Goal: Task Accomplishment & Management: Complete application form

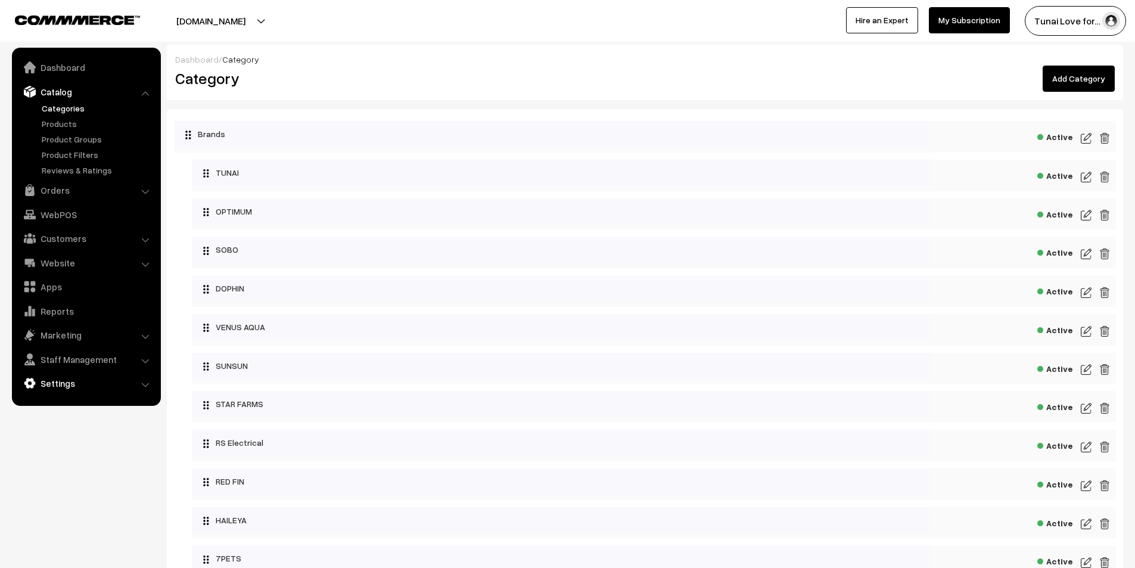
click at [77, 378] on link "Settings" at bounding box center [86, 382] width 142 height 21
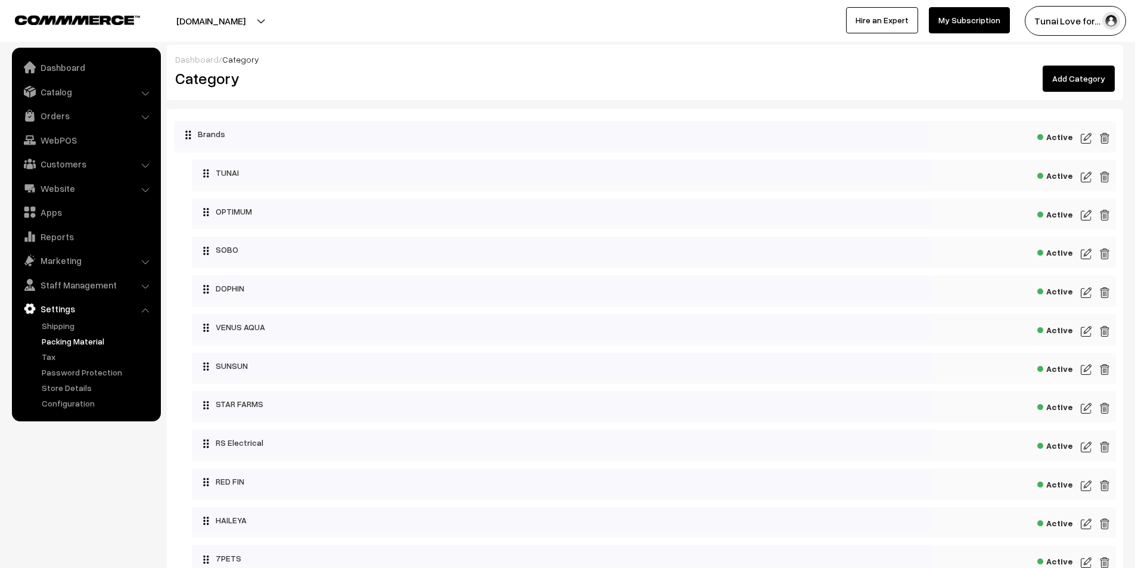
click at [62, 340] on link "Packing Material" at bounding box center [98, 341] width 118 height 13
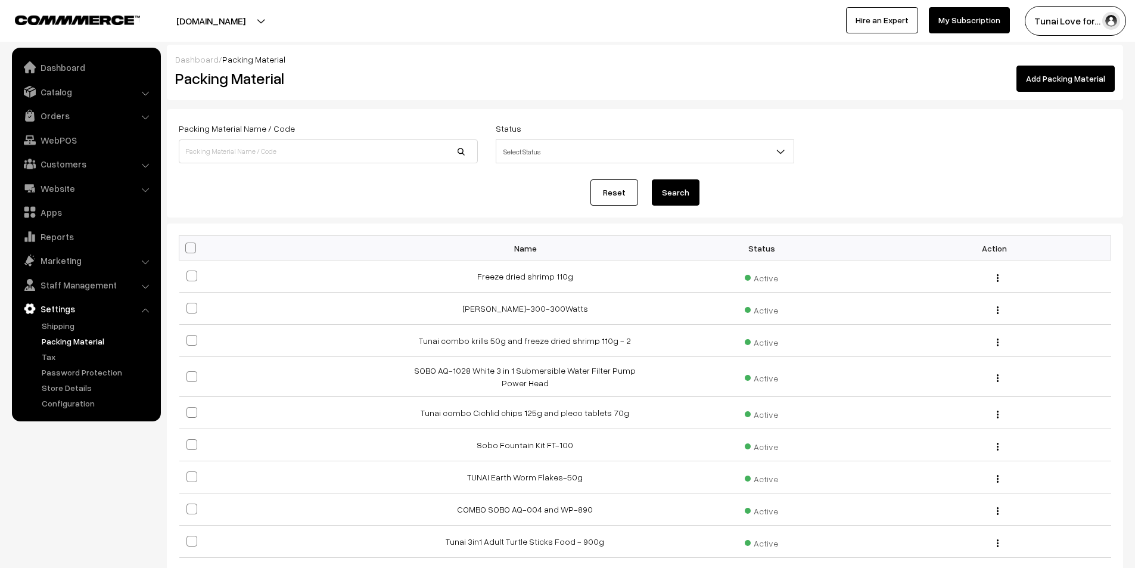
click at [1055, 74] on link "Add Packing Material" at bounding box center [1066, 79] width 98 height 26
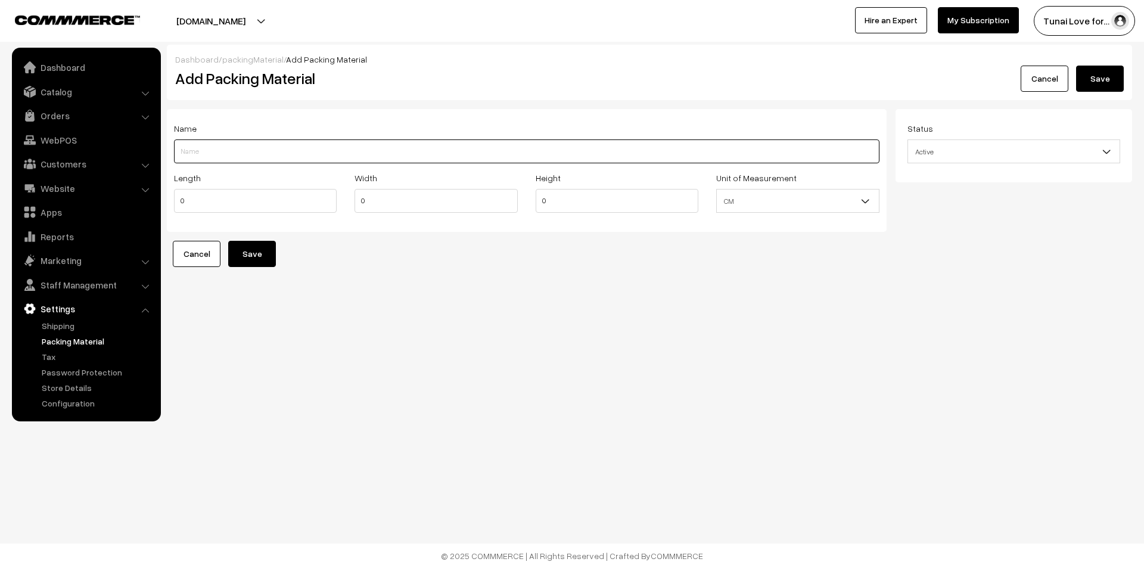
click at [253, 150] on input "Length" at bounding box center [526, 151] width 705 height 24
paste input "TUNAI Baby Frys Fish Food For 10 Days Old New Born Fish |35G| 55% Protein Granu…"
drag, startPoint x: 262, startPoint y: 148, endPoint x: 353, endPoint y: 150, distance: 91.2
click at [353, 150] on input "TUNAI Baby Frys Fish Food For 10 Days Old New Born Fish |35G| 55% Protein Granu…" at bounding box center [526, 151] width 705 height 24
drag, startPoint x: 279, startPoint y: 149, endPoint x: 352, endPoint y: 146, distance: 73.3
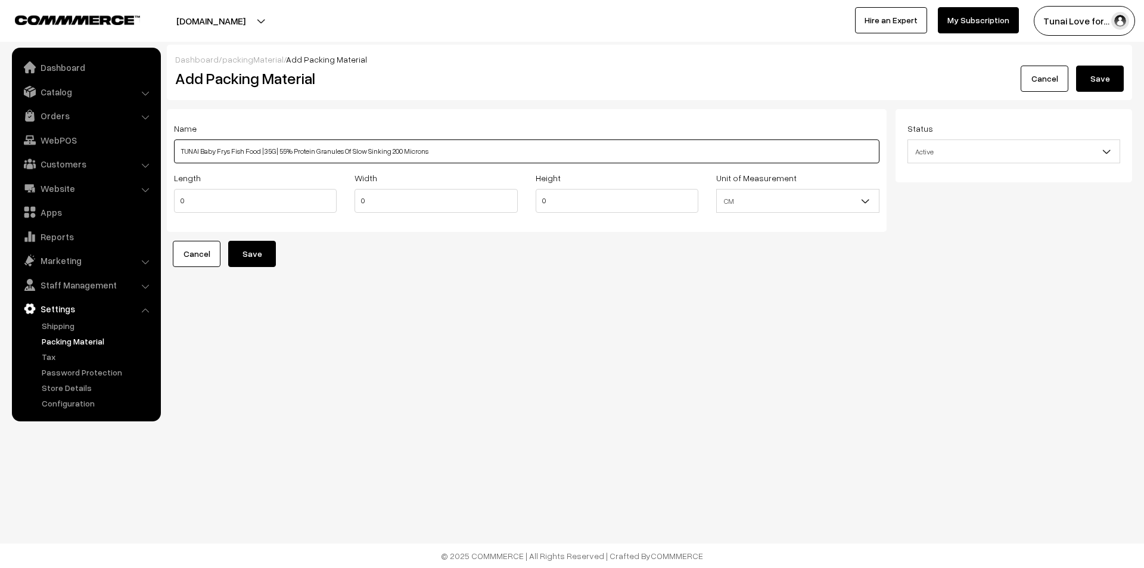
click at [352, 146] on input "TUNAI Baby Frys Fish Food |35G| 55% Protein Granules Of Slow Sinking 200 Microns" at bounding box center [526, 151] width 705 height 24
drag, startPoint x: 279, startPoint y: 149, endPoint x: 356, endPoint y: 151, distance: 77.5
click at [356, 151] on input "TUNAI Baby Frys Fish Food |35G| Slow Sinking 200 Microns" at bounding box center [526, 151] width 705 height 24
click at [260, 152] on input "TUNAI Baby Frys Fish Food |35G|" at bounding box center [526, 151] width 705 height 24
paste input "Slow Sinking 200 Microns"
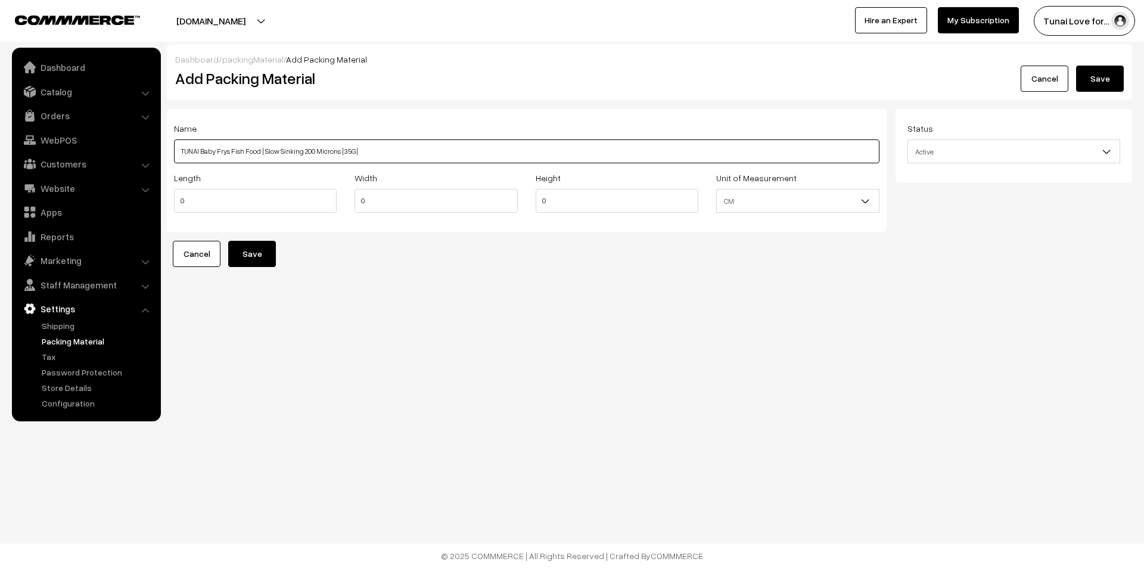
click at [410, 145] on input "TUNAI Baby Frys Fish Food | Slow Sinking 200 Microns |35G|" at bounding box center [526, 151] width 705 height 24
click at [342, 149] on input "TUNAI Baby Frys Fish Food | Slow Sinking 200 Microns |35G|" at bounding box center [526, 151] width 705 height 24
click at [355, 150] on input "TUNAI Baby Frys Fish Food | Slow Sinking 200 Microns | 35G|" at bounding box center [526, 151] width 705 height 24
click at [371, 151] on input "TUNAI Baby Frys Fish Food | Slow Sinking 200 Microns | 35G |" at bounding box center [526, 151] width 705 height 24
click at [227, 151] on input "TUNAI Baby Frys Fish Food | Slow Sinking 200 Microns | 35G |" at bounding box center [526, 151] width 705 height 24
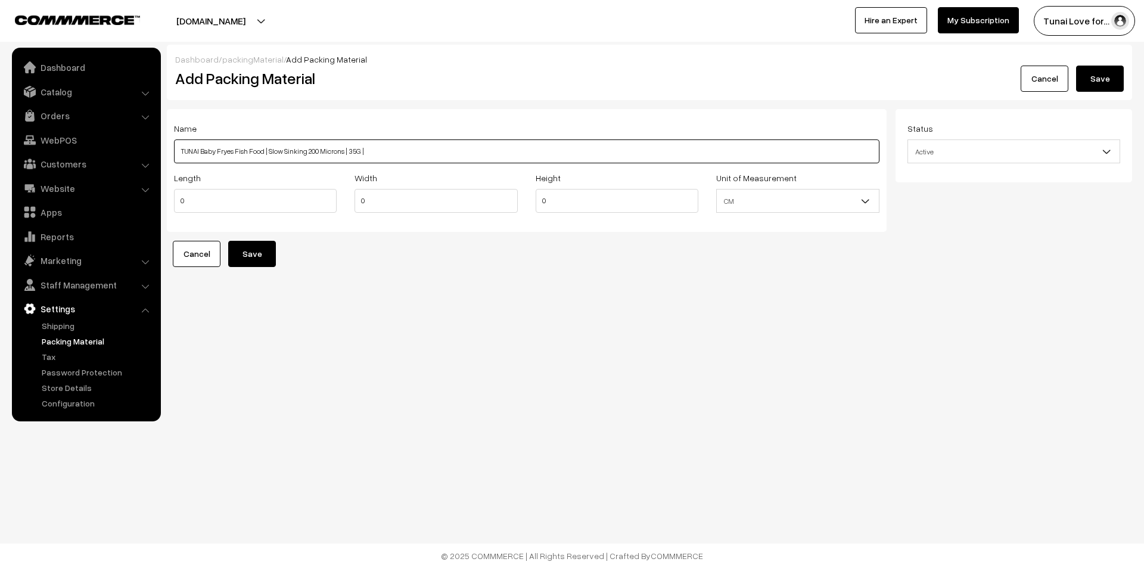
click at [373, 151] on input "TUNAI Baby Fryes Fish Food | Slow Sinking 200 Microns | 35G |" at bounding box center [526, 151] width 705 height 24
click at [228, 150] on input "TUNAI Baby Fryes Fish Food | Slow Sinking 200 Microns | 35G |" at bounding box center [526, 151] width 705 height 24
click at [362, 149] on input "TUNAI Baby Freys Fish Food | Slow Sinking 200 Microns | 35G |" at bounding box center [526, 151] width 705 height 24
click at [378, 148] on input "TUNAI Baby Freys Fish Food | Slow Sinking 200 Microns | 35G |" at bounding box center [526, 151] width 705 height 24
click at [227, 150] on input "TUNAI Baby Freys Fish Food | Slow Sinking 200 Microns | 35G |" at bounding box center [526, 151] width 705 height 24
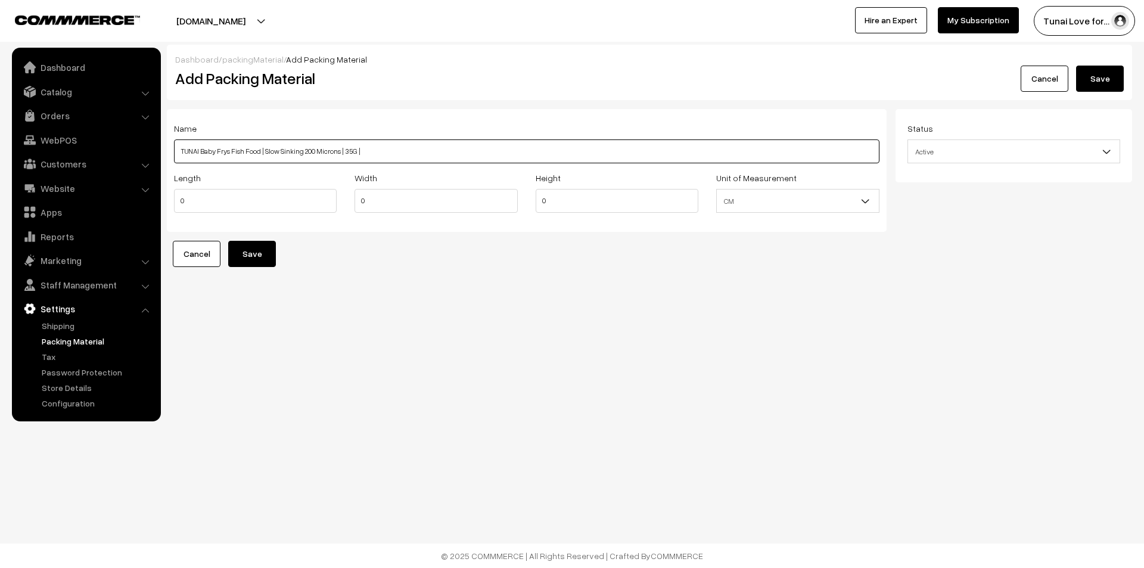
click at [219, 149] on input "TUNAI Baby Frys Fish Food | Slow Sinking 200 Microns | 35G |" at bounding box center [526, 151] width 705 height 24
click at [217, 149] on input "TUNAI Baby Frys Fish Food | Slow Sinking 200 Microns | 35G |" at bounding box center [526, 151] width 705 height 24
type input "TUNAI Baby Fish Food | Slow Sinking 200 Microns | 35G |"
click at [250, 201] on input "0" at bounding box center [255, 201] width 163 height 24
click at [200, 197] on input "0" at bounding box center [255, 201] width 163 height 24
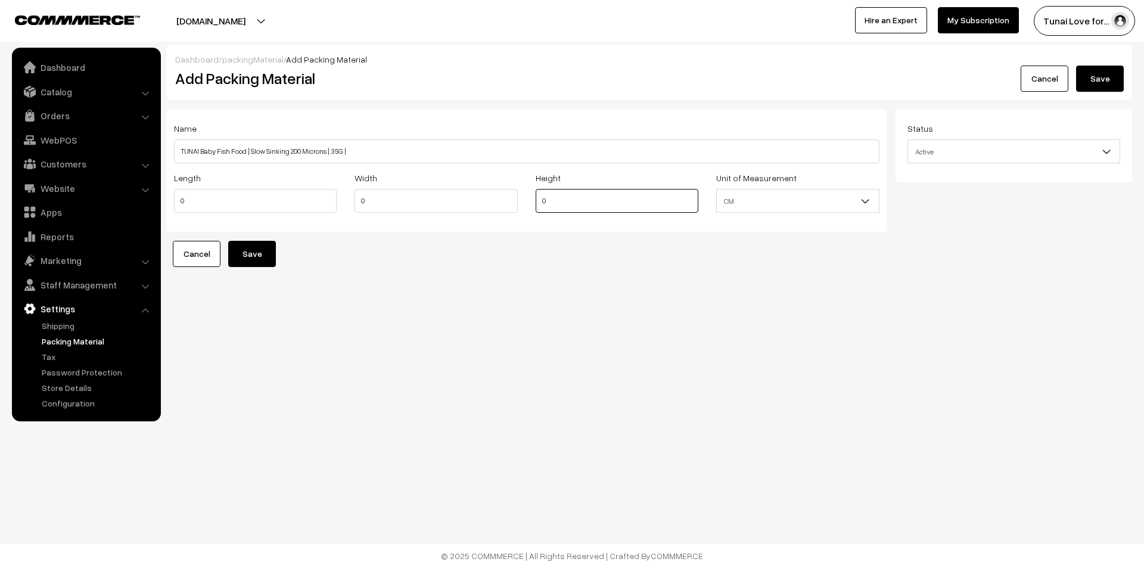
click at [544, 207] on input "0" at bounding box center [617, 201] width 163 height 24
type input "9"
drag, startPoint x: 203, startPoint y: 186, endPoint x: 184, endPoint y: 189, distance: 18.7
click at [184, 189] on div "Length 0" at bounding box center [255, 191] width 163 height 42
click at [182, 197] on input "0" at bounding box center [255, 201] width 163 height 24
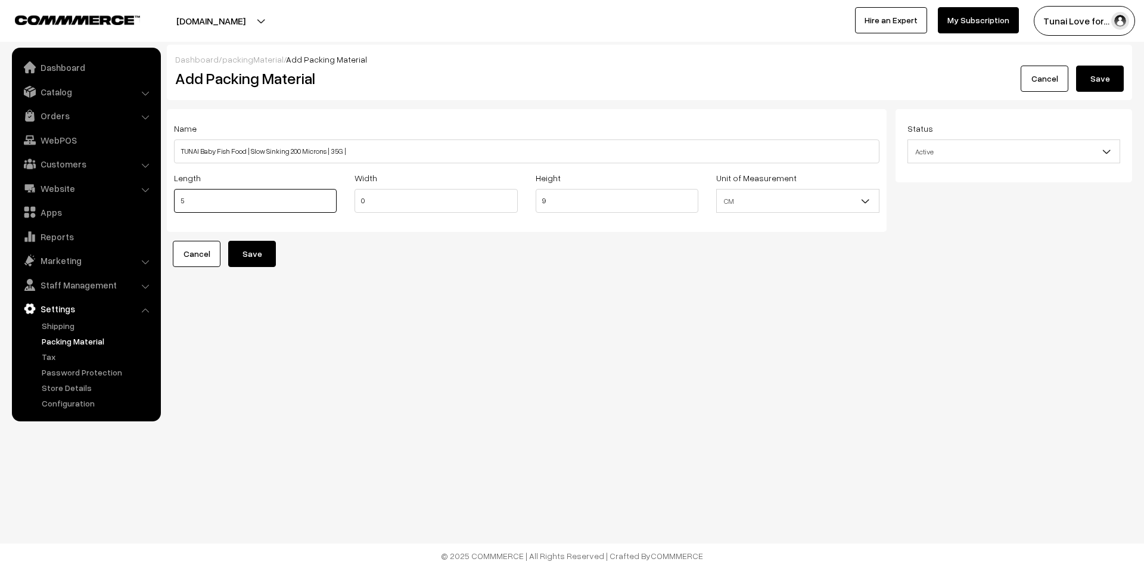
type input "5"
click at [424, 204] on input "0" at bounding box center [436, 201] width 163 height 24
type input "5"
click at [256, 253] on button "Save" at bounding box center [252, 254] width 48 height 26
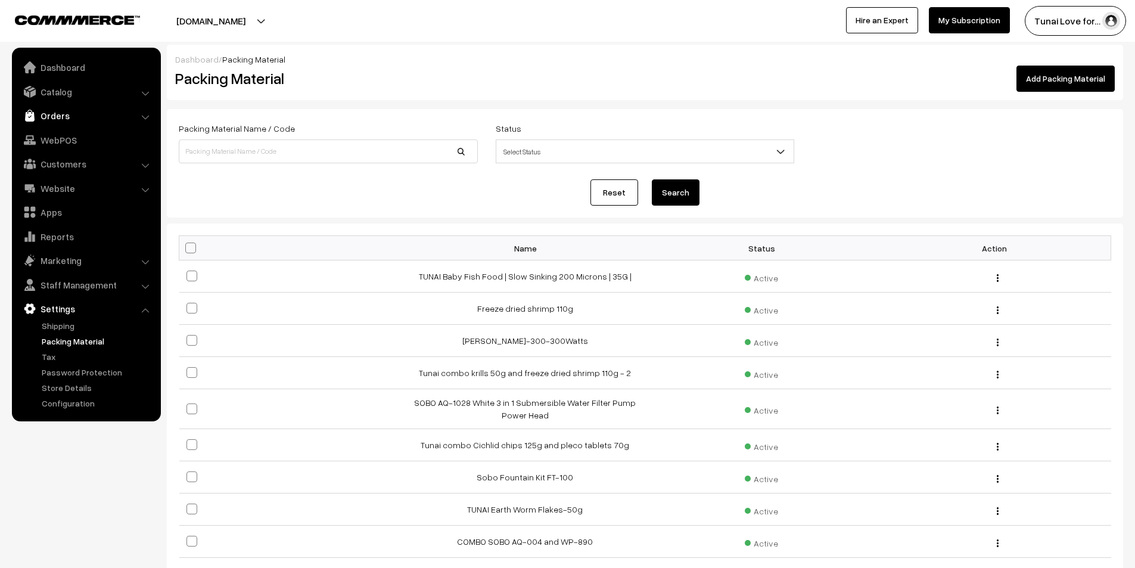
click at [61, 115] on link "Orders" at bounding box center [86, 115] width 142 height 21
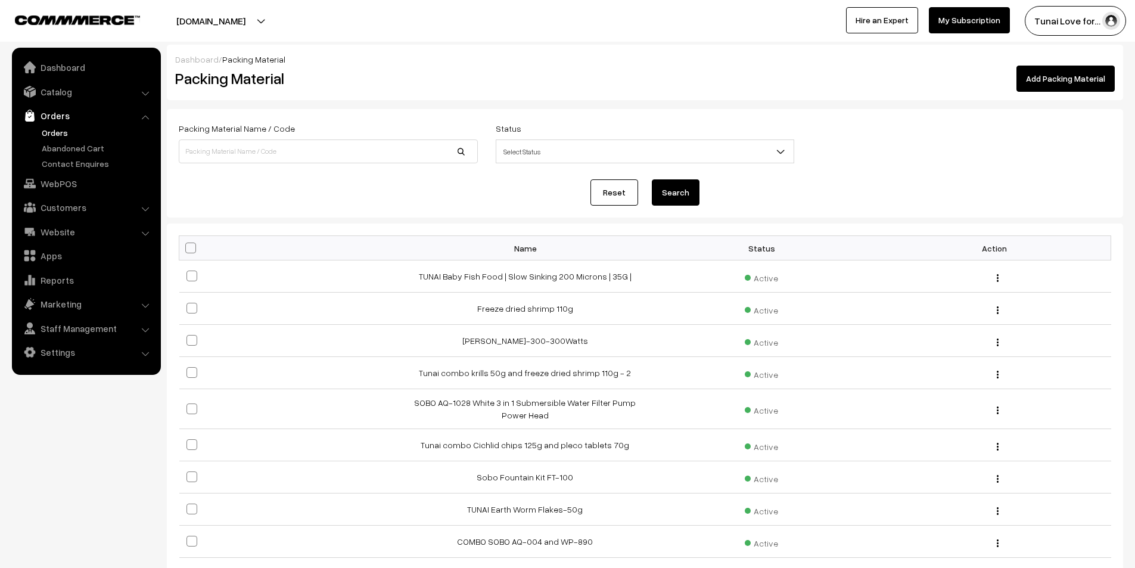
click at [63, 128] on link "Orders" at bounding box center [98, 132] width 118 height 13
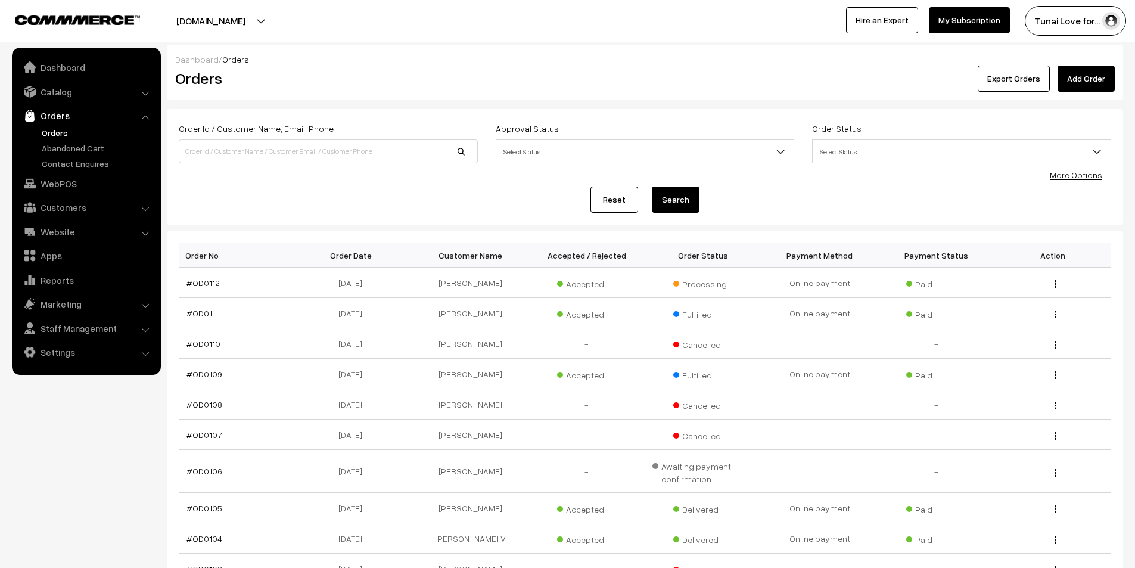
click at [61, 131] on link "Orders" at bounding box center [98, 132] width 118 height 13
click at [209, 281] on link "#OD0112" at bounding box center [202, 283] width 33 height 10
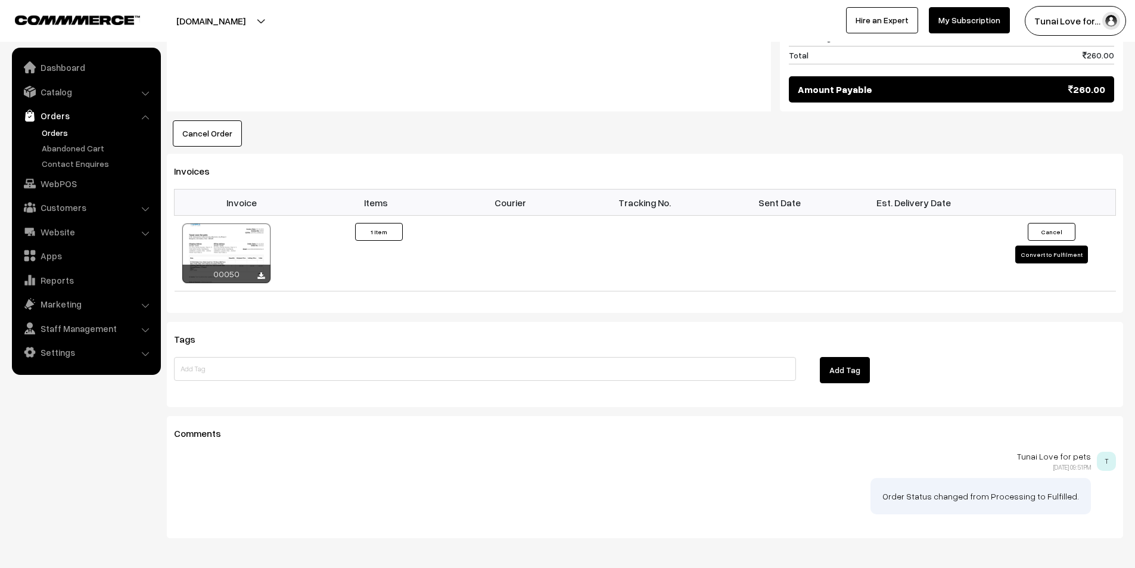
scroll to position [715, 0]
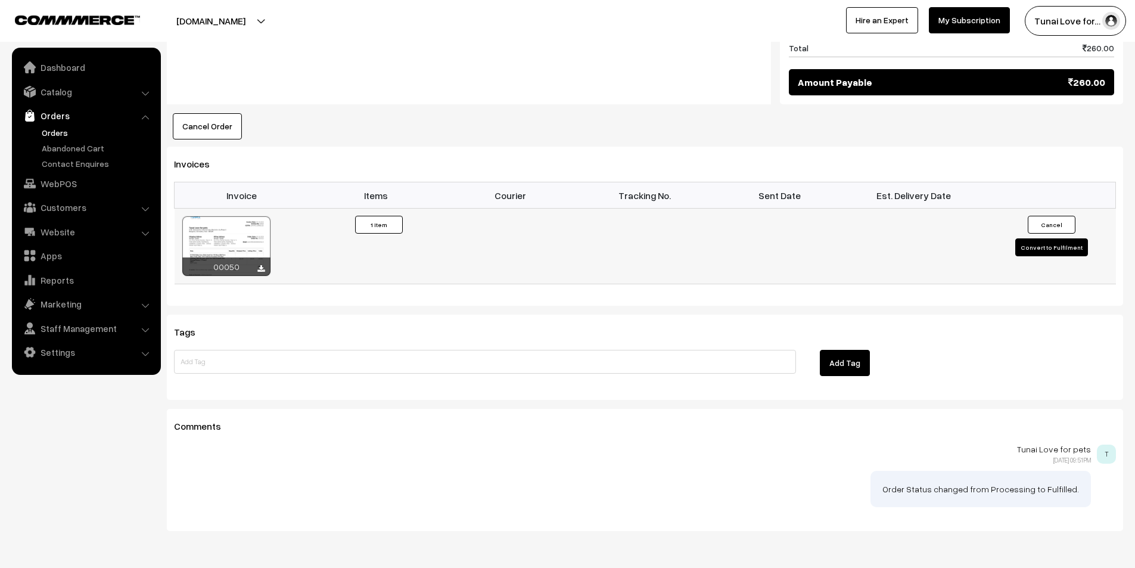
click at [1042, 238] on button "Convert to Fulfilment" at bounding box center [1051, 247] width 73 height 18
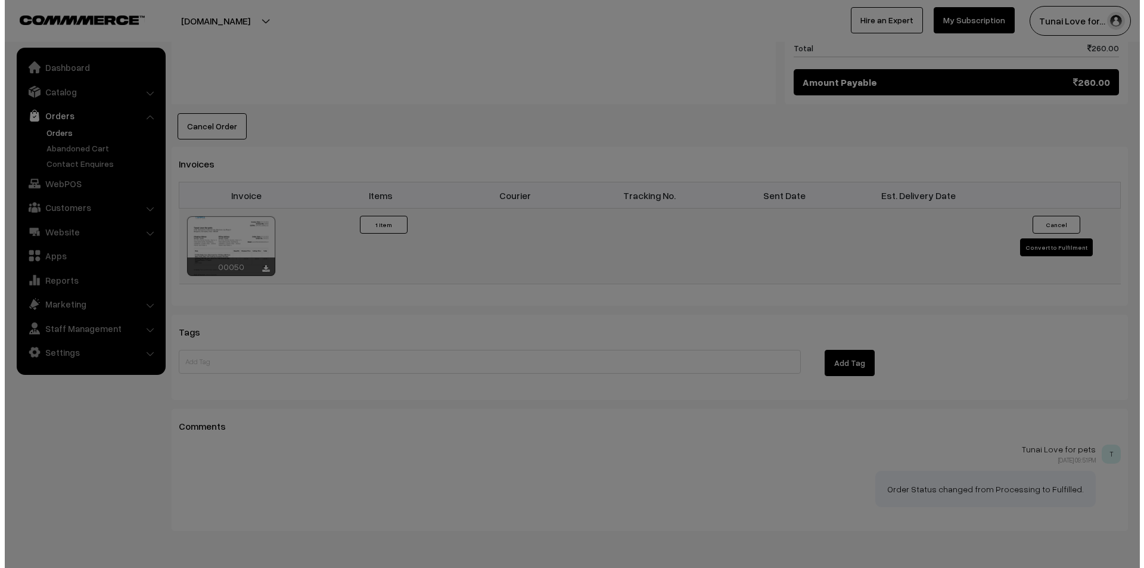
scroll to position [716, 0]
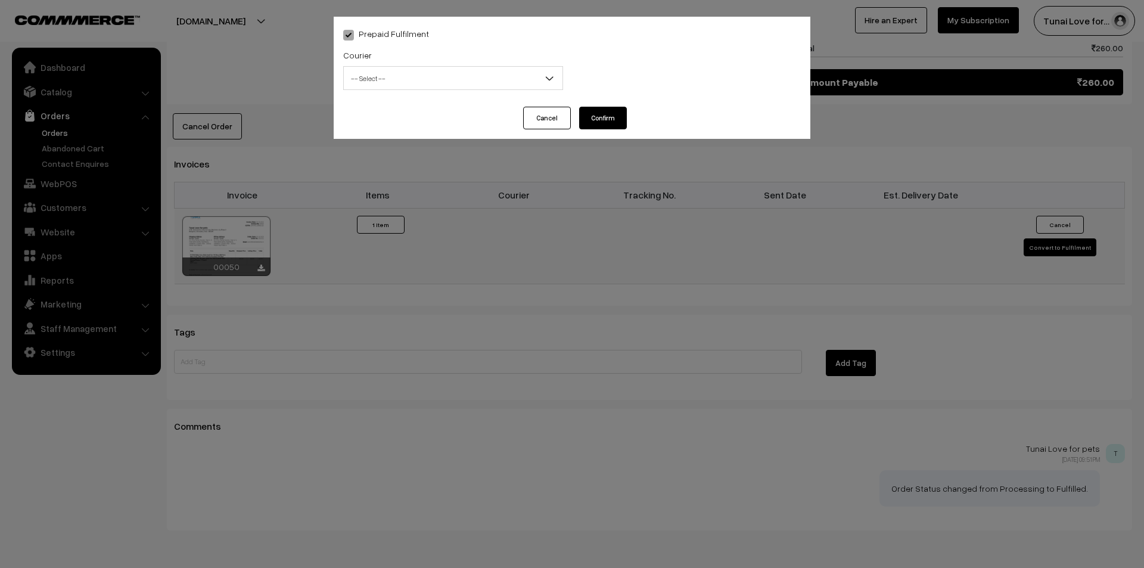
select select "1"
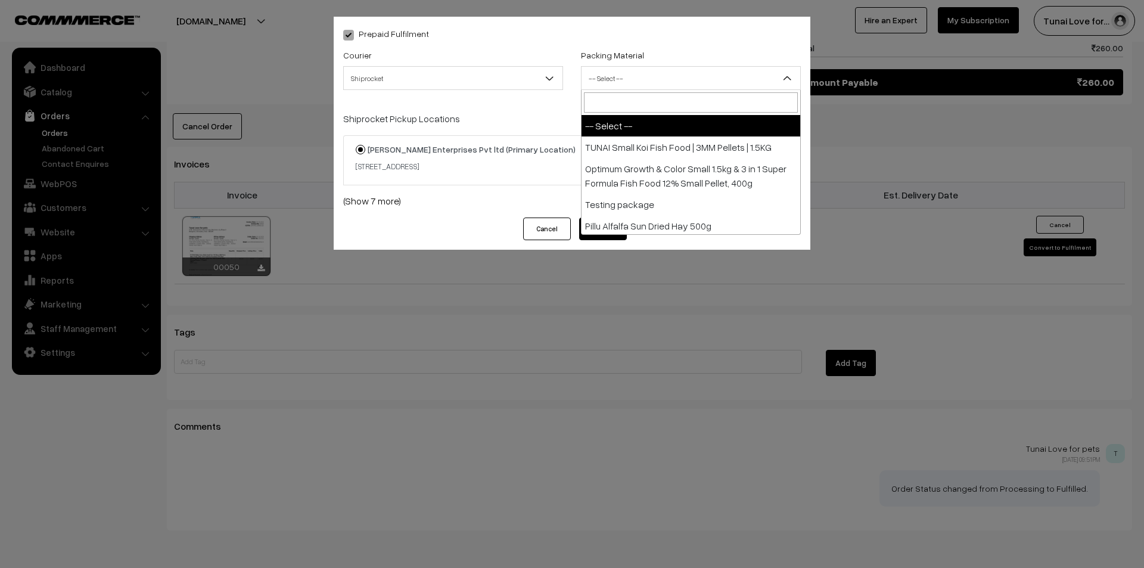
click at [623, 78] on span "-- Select --" at bounding box center [691, 78] width 219 height 21
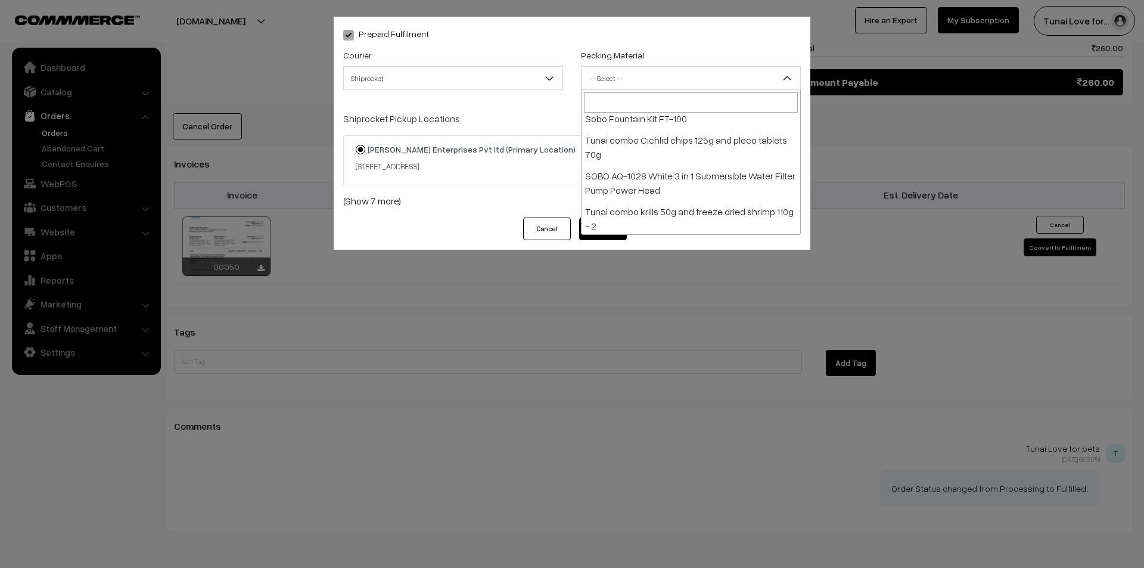
scroll to position [760, 0]
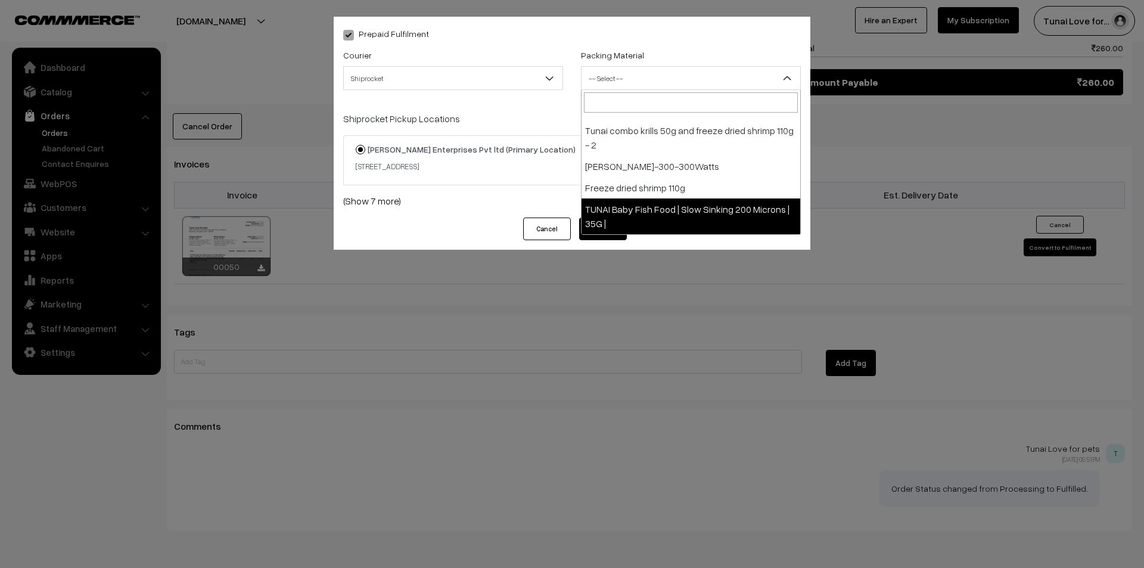
select select "35"
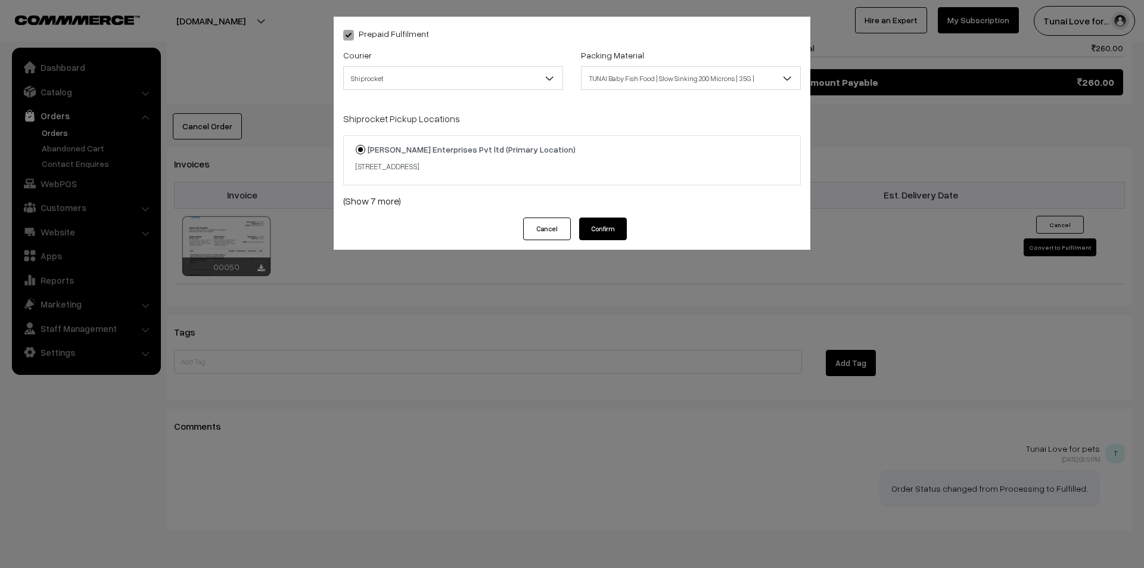
click at [620, 232] on button "Confirm" at bounding box center [603, 228] width 48 height 23
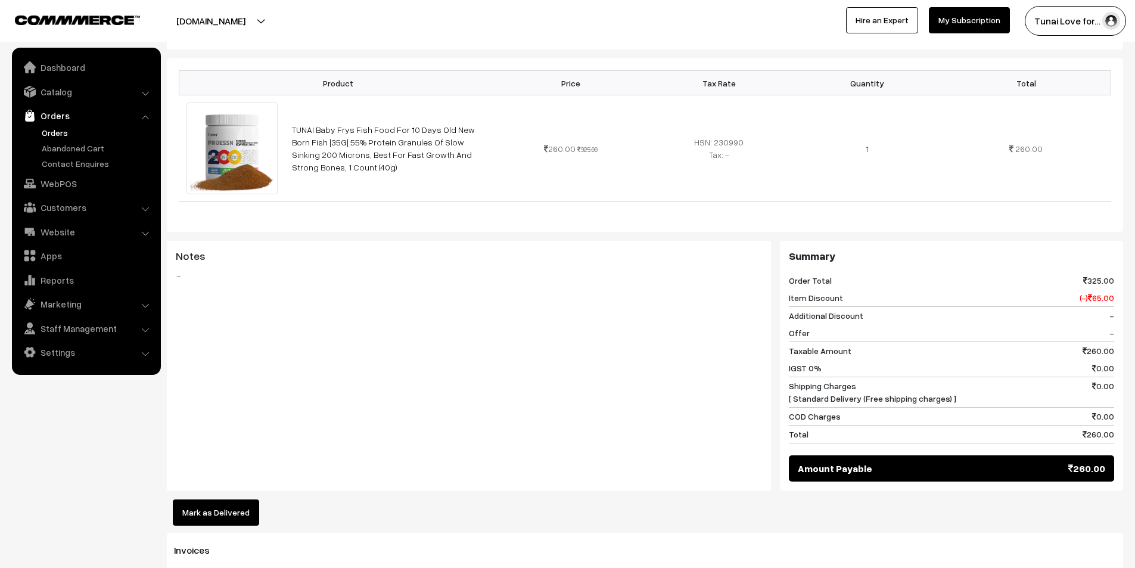
scroll to position [179, 0]
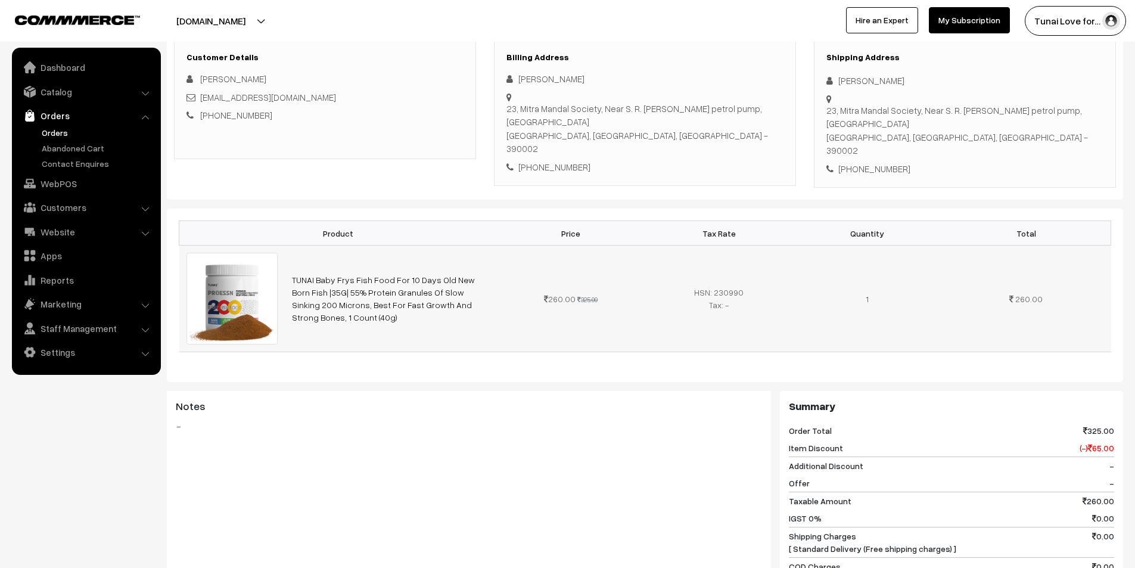
click at [228, 285] on img at bounding box center [232, 299] width 92 height 92
